Goal: Task Accomplishment & Management: Manage account settings

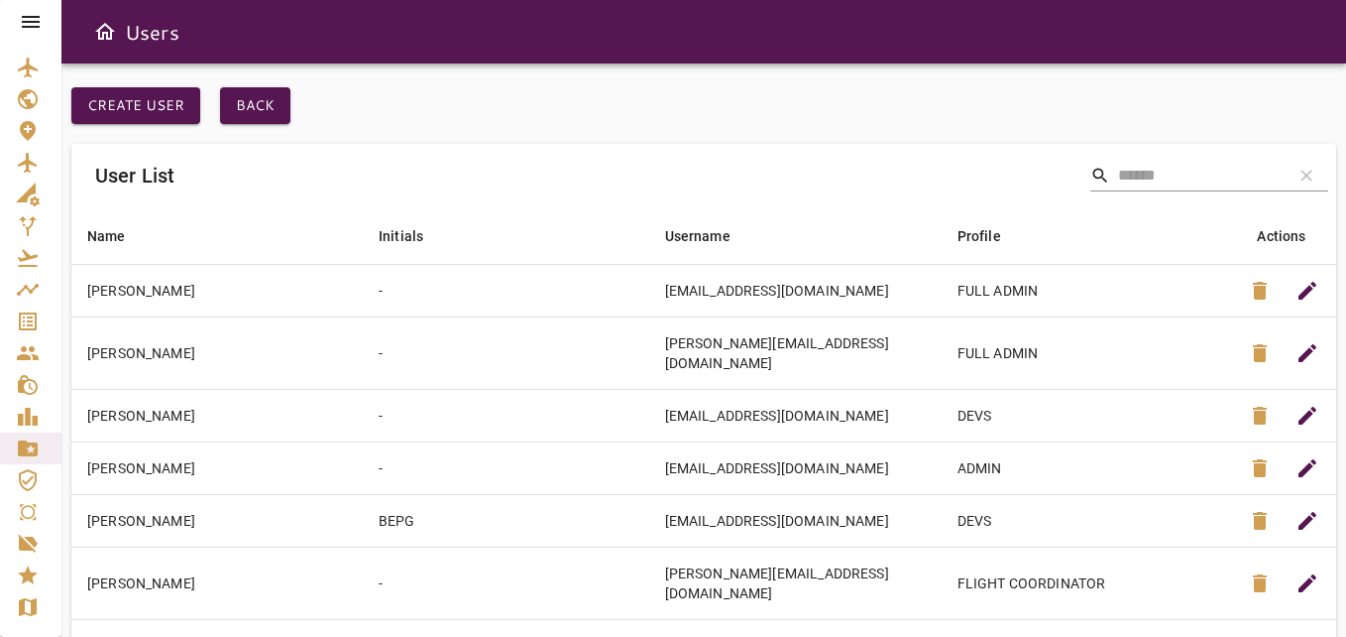
click at [27, 13] on icon at bounding box center [31, 22] width 24 height 24
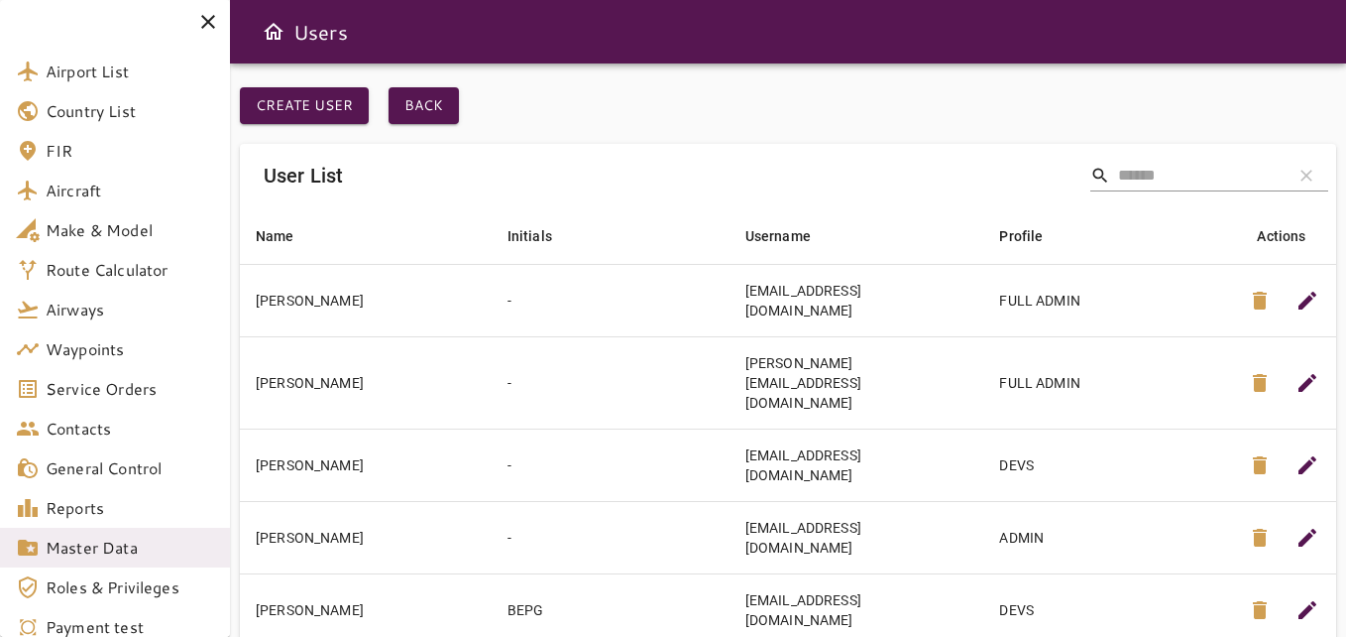
click at [602, 179] on div "User List search clear" at bounding box center [788, 175] width 1097 height 63
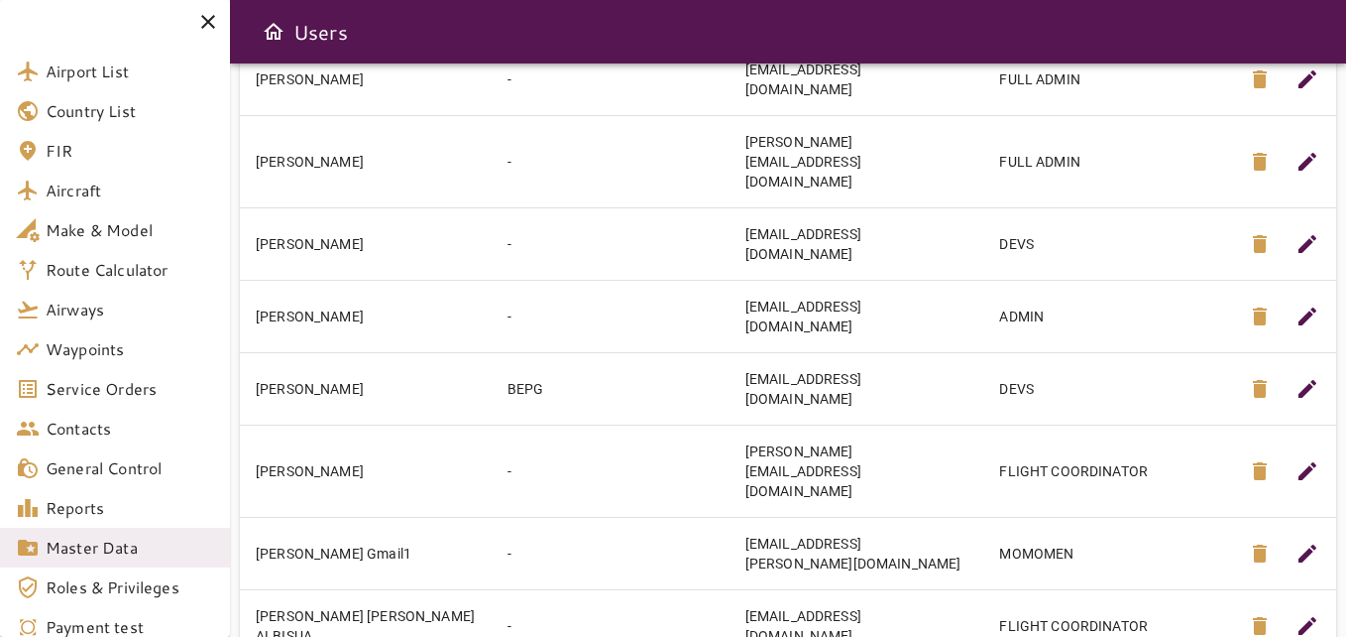
scroll to position [249, 0]
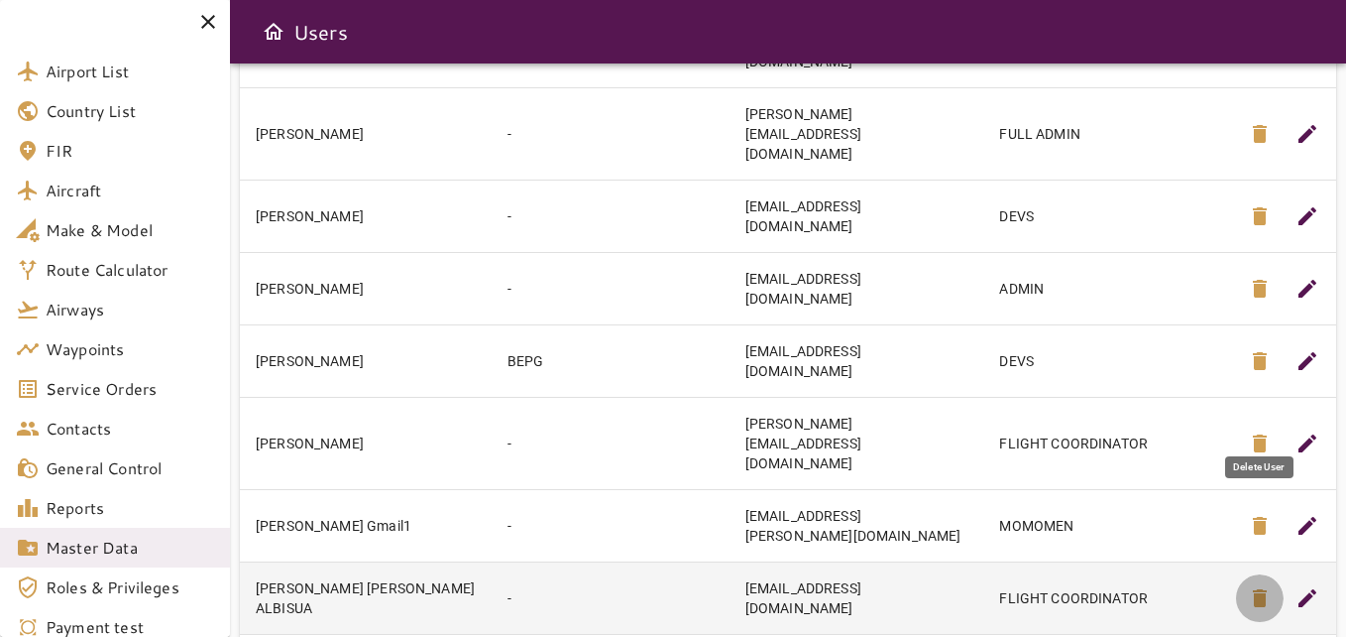
click at [1266, 586] on span "delete" at bounding box center [1260, 598] width 24 height 24
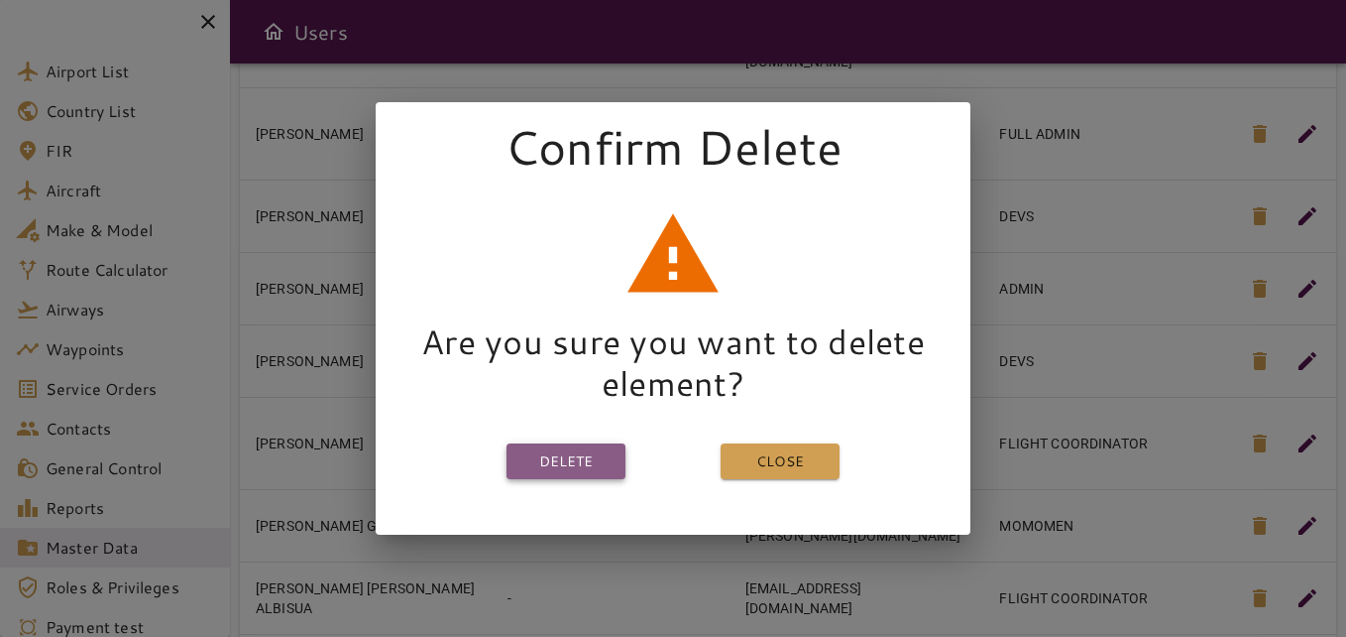
click at [610, 445] on button "Delete" at bounding box center [566, 461] width 119 height 37
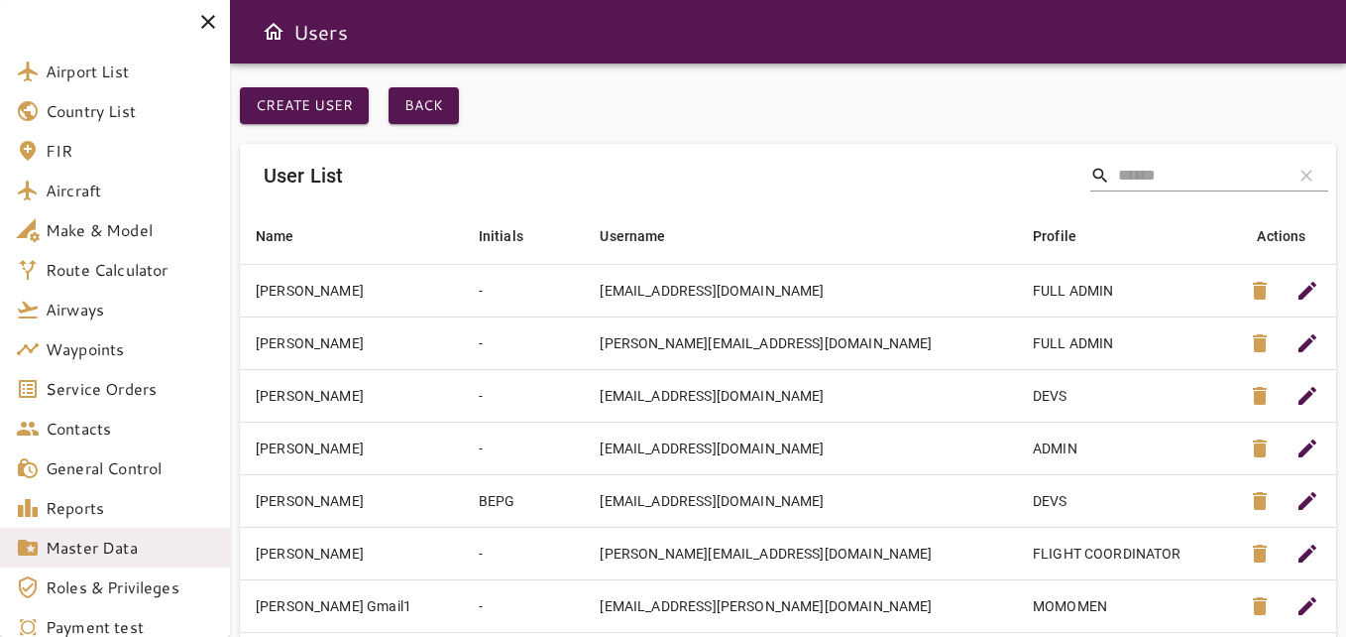
scroll to position [229, 0]
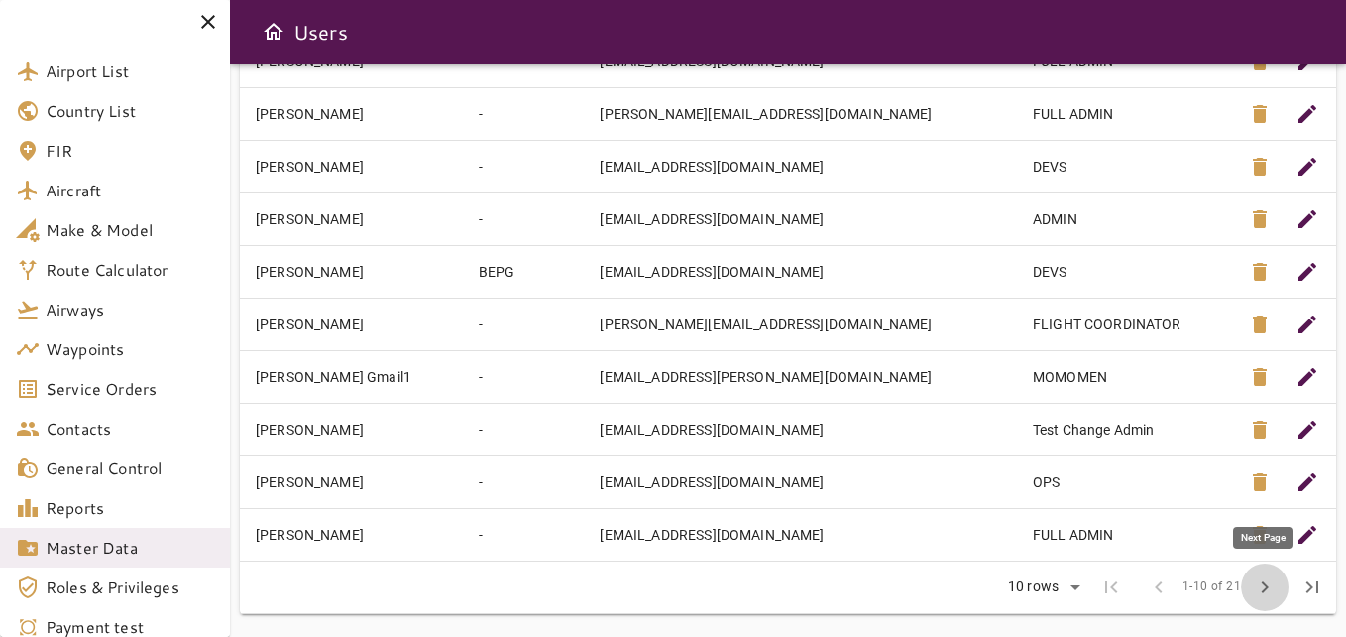
click at [1266, 585] on span "chevron_right" at bounding box center [1265, 587] width 24 height 24
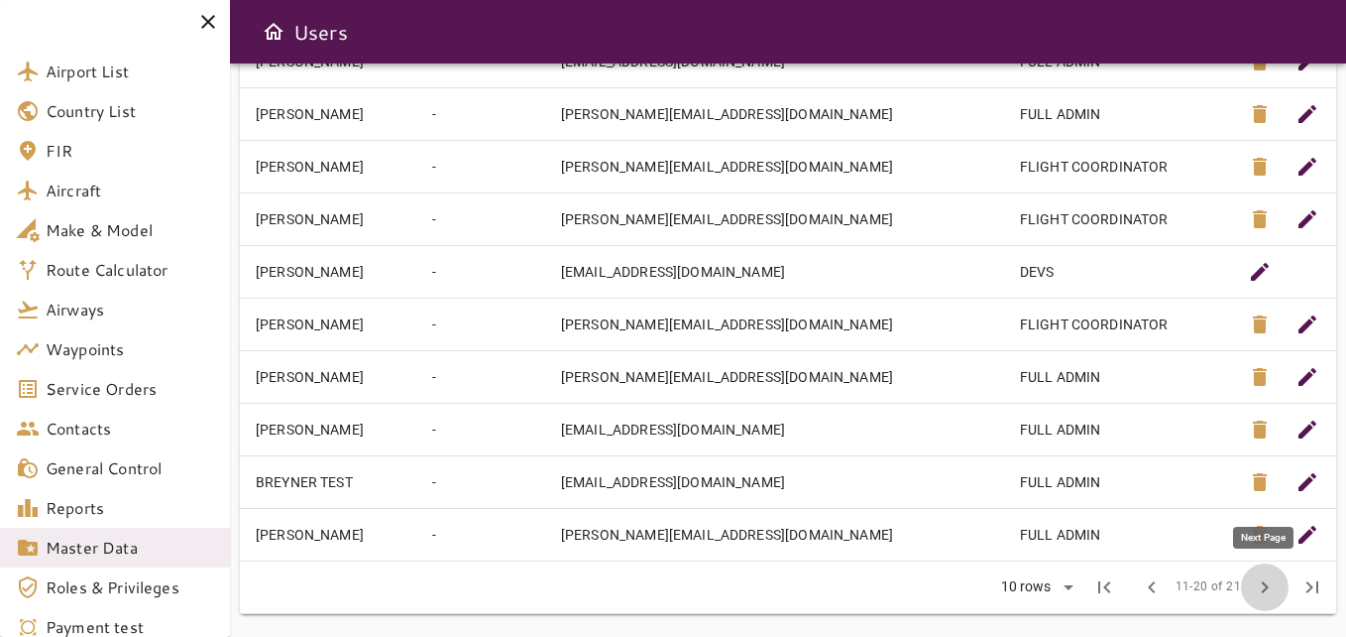
click at [1260, 580] on span "chevron_right" at bounding box center [1265, 587] width 24 height 24
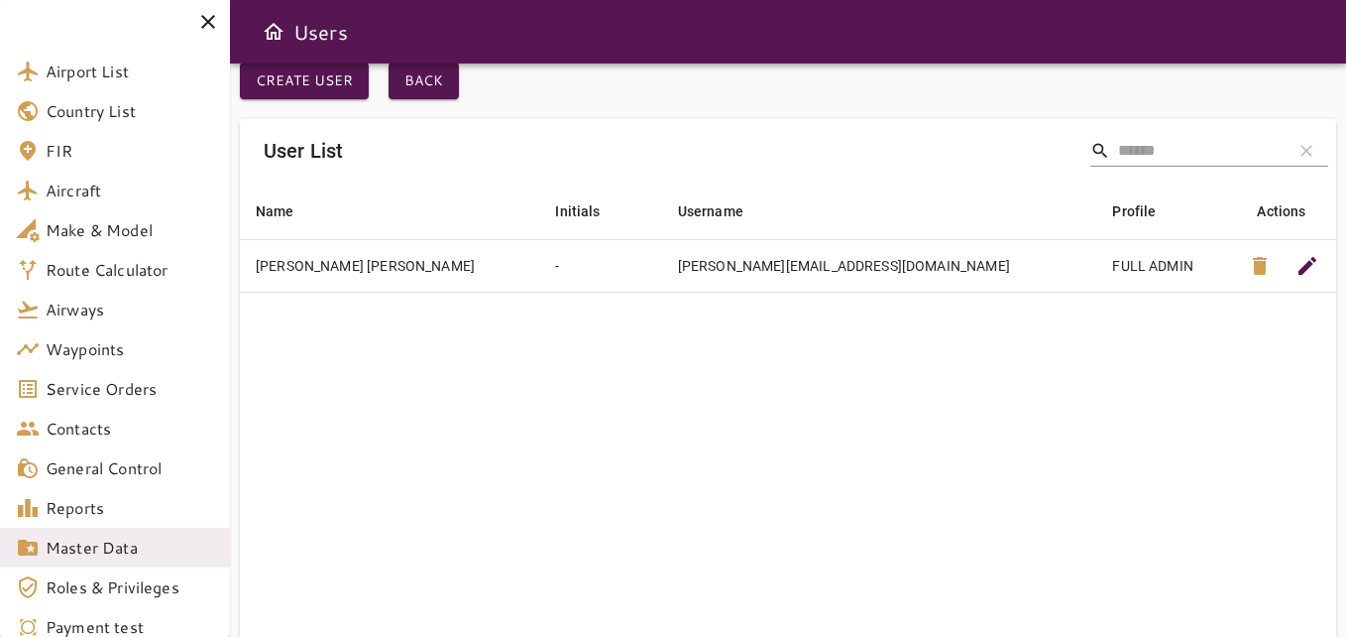
scroll to position [193, 0]
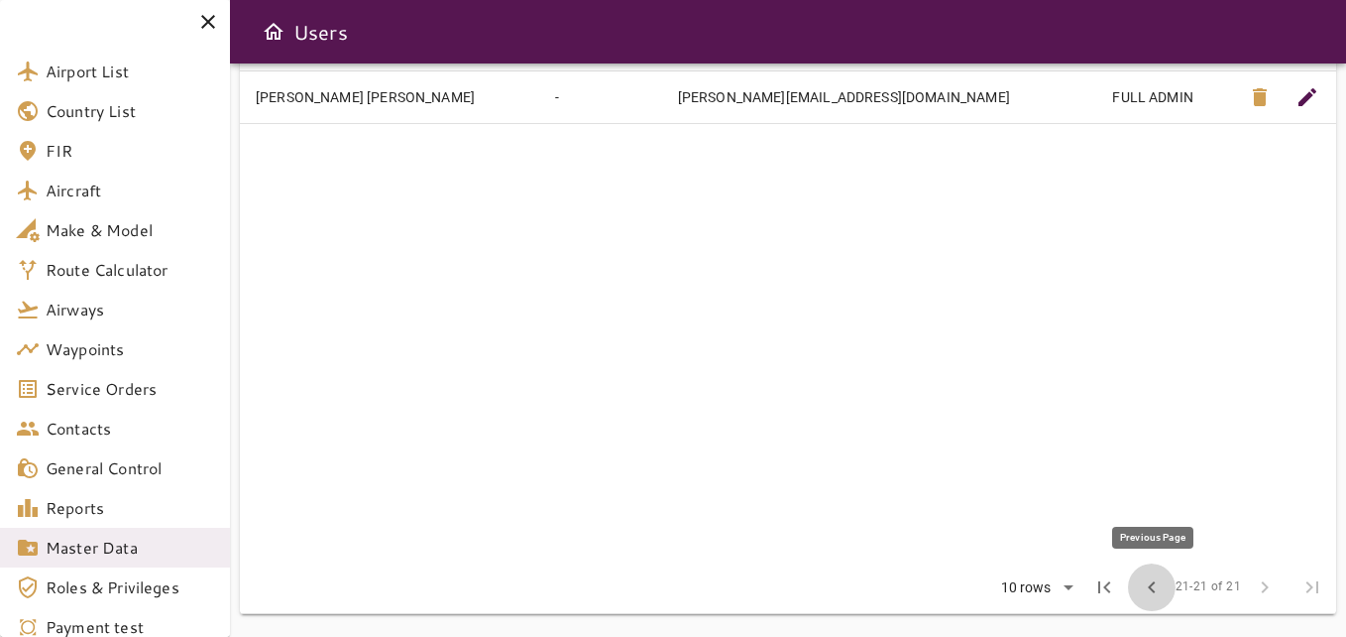
click at [1149, 603] on button "chevron_left" at bounding box center [1152, 587] width 48 height 48
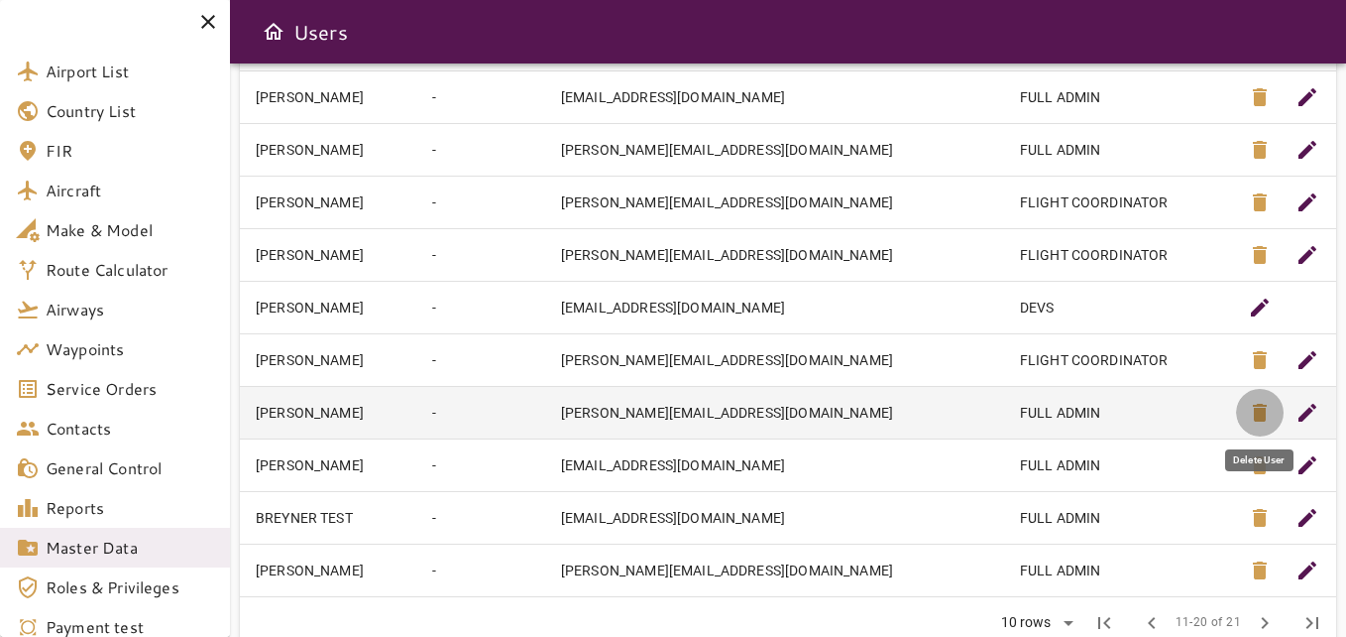
click at [1248, 415] on span "delete" at bounding box center [1260, 413] width 24 height 24
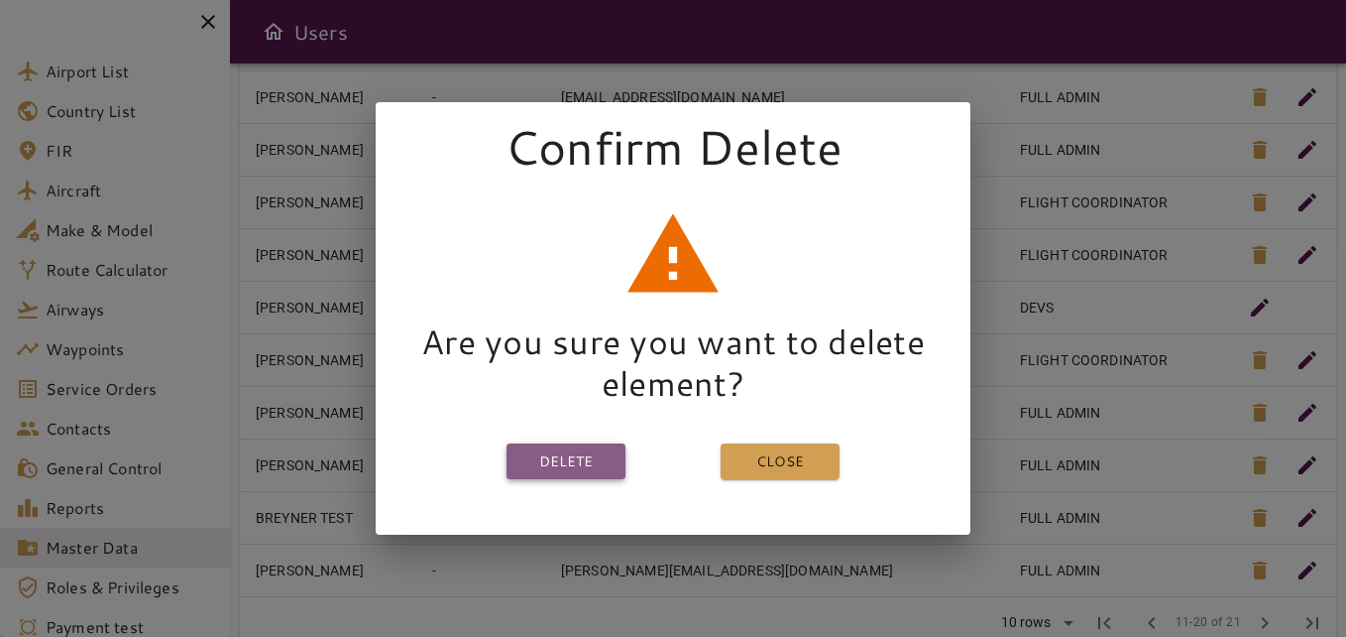
click at [567, 453] on button "Delete" at bounding box center [566, 461] width 119 height 37
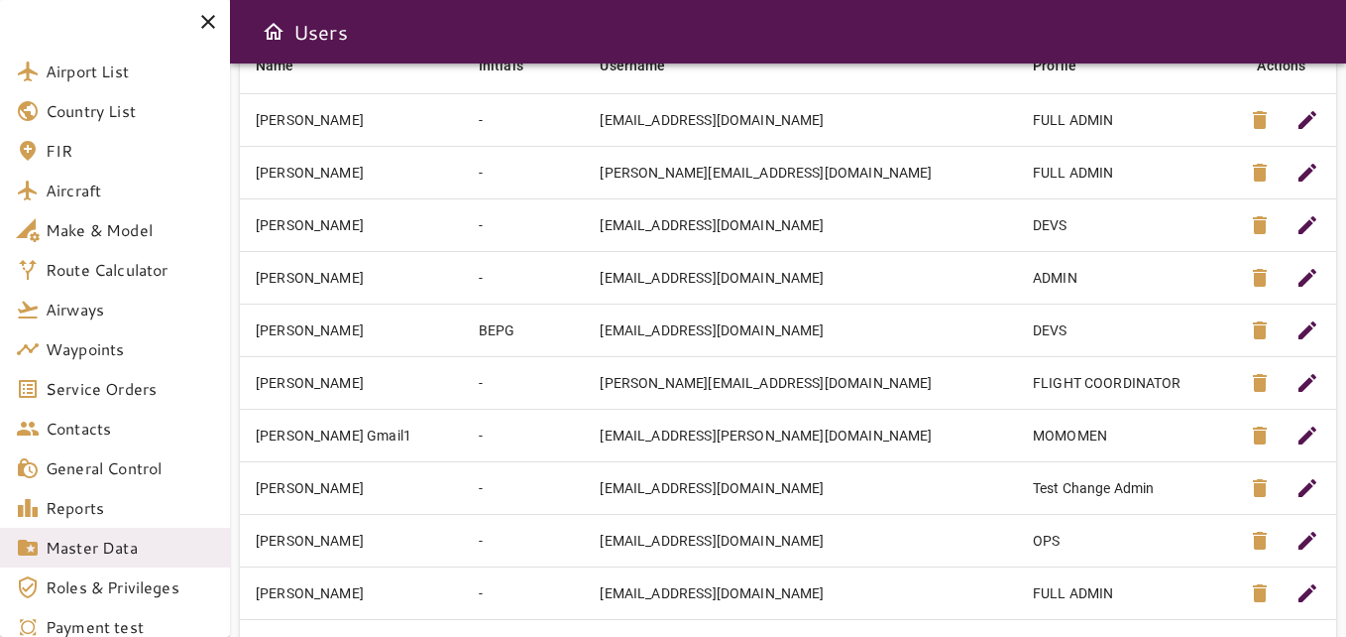
scroll to position [229, 0]
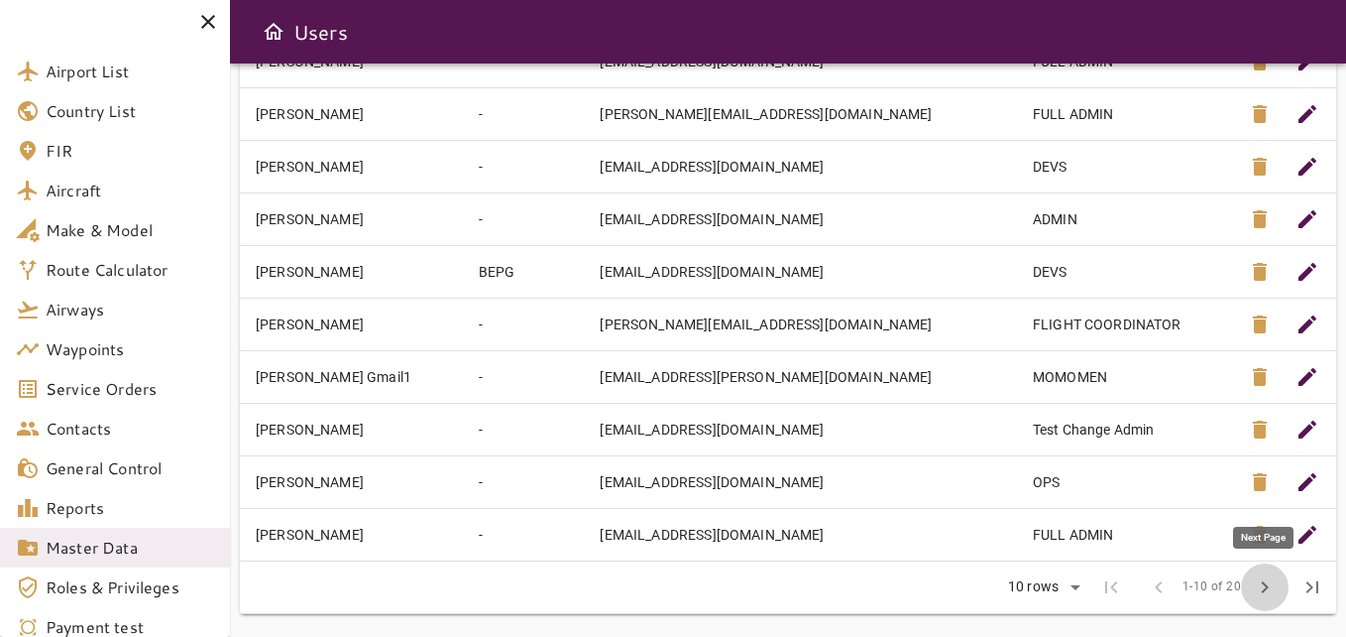
click at [1261, 591] on span "chevron_right" at bounding box center [1265, 587] width 24 height 24
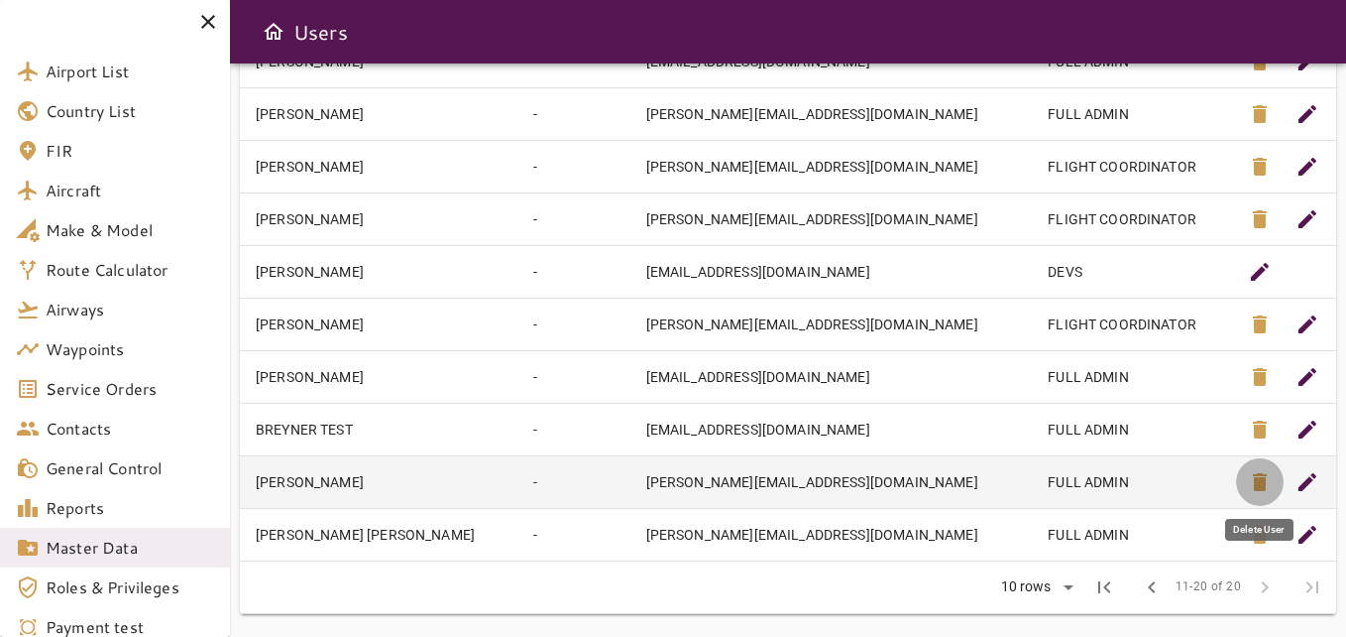
click at [1257, 479] on span "delete" at bounding box center [1260, 482] width 24 height 24
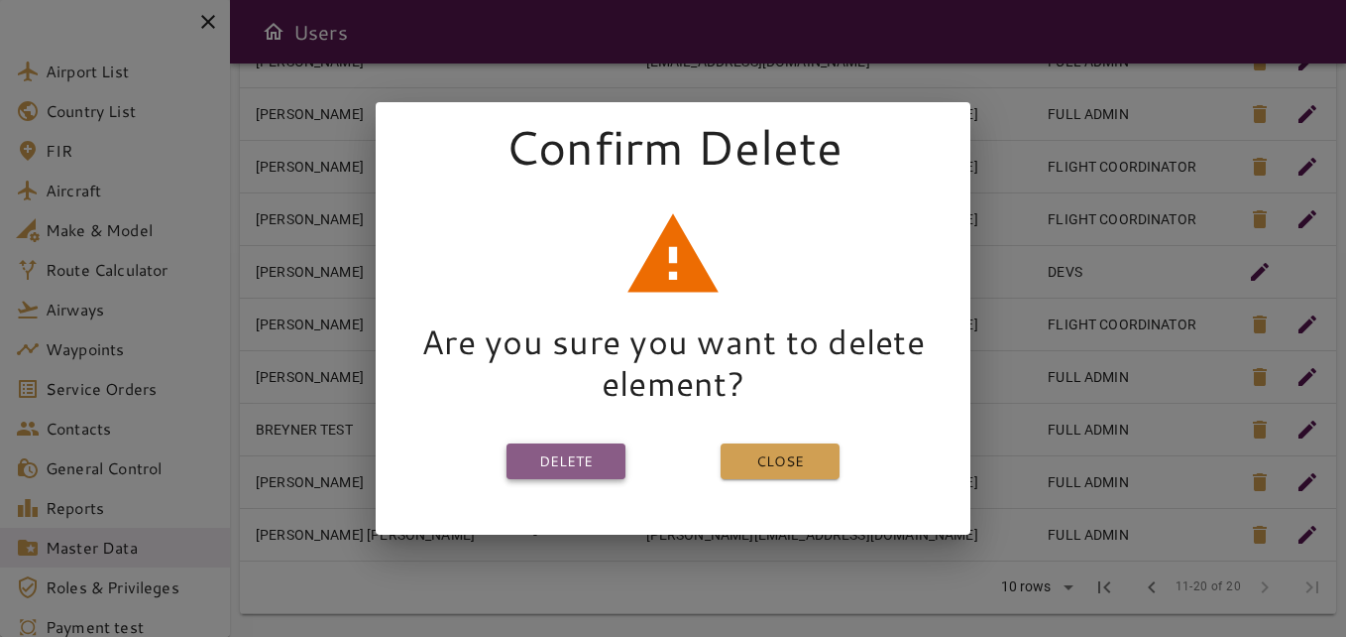
click at [555, 452] on button "Delete" at bounding box center [566, 461] width 119 height 37
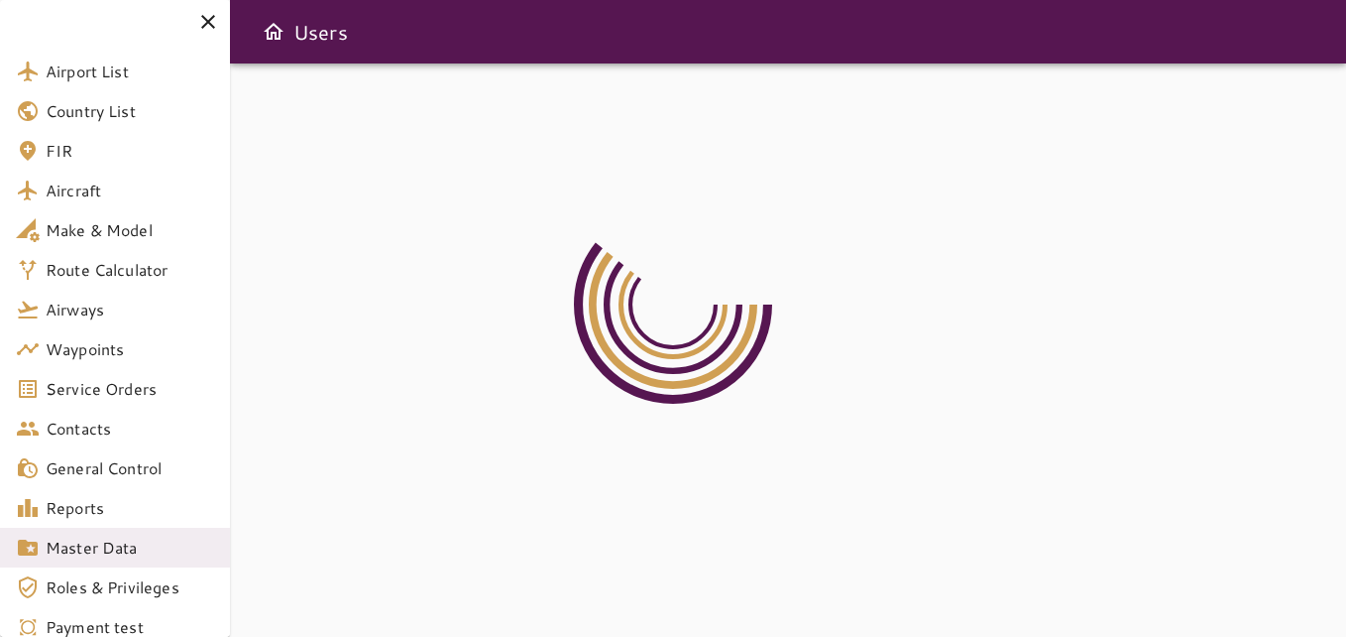
scroll to position [0, 0]
